Goal: Go to known website: Go to known website

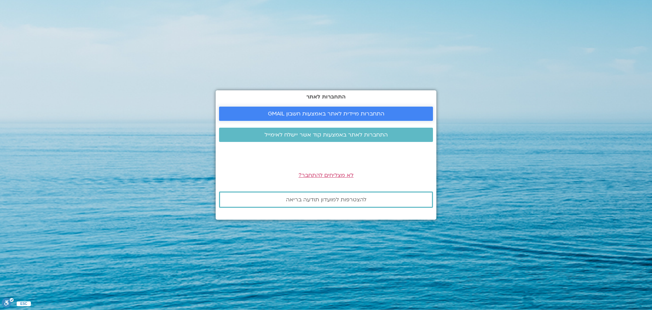
click at [333, 112] on span "התחברות מיידית לאתר באמצעות חשבון GMAIL" at bounding box center [326, 114] width 116 height 6
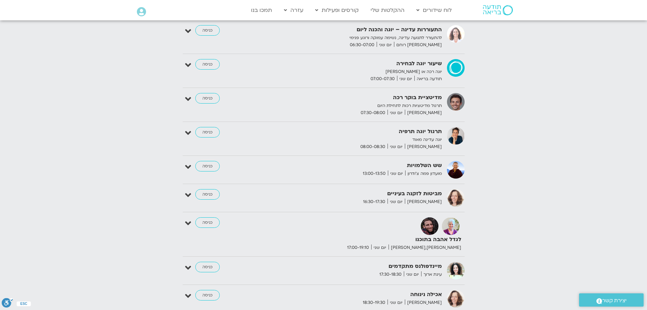
scroll to position [824, 0]
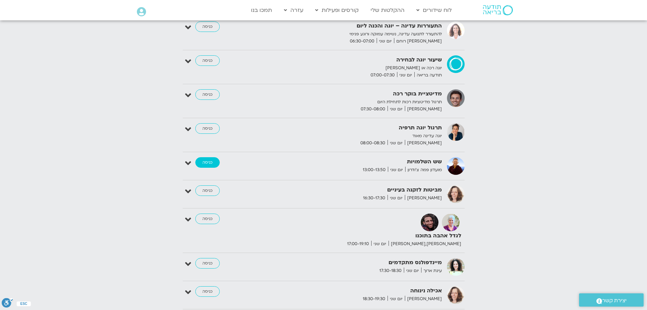
click at [205, 157] on link "כניסה" at bounding box center [207, 162] width 24 height 11
